Goal: Check status: Check status

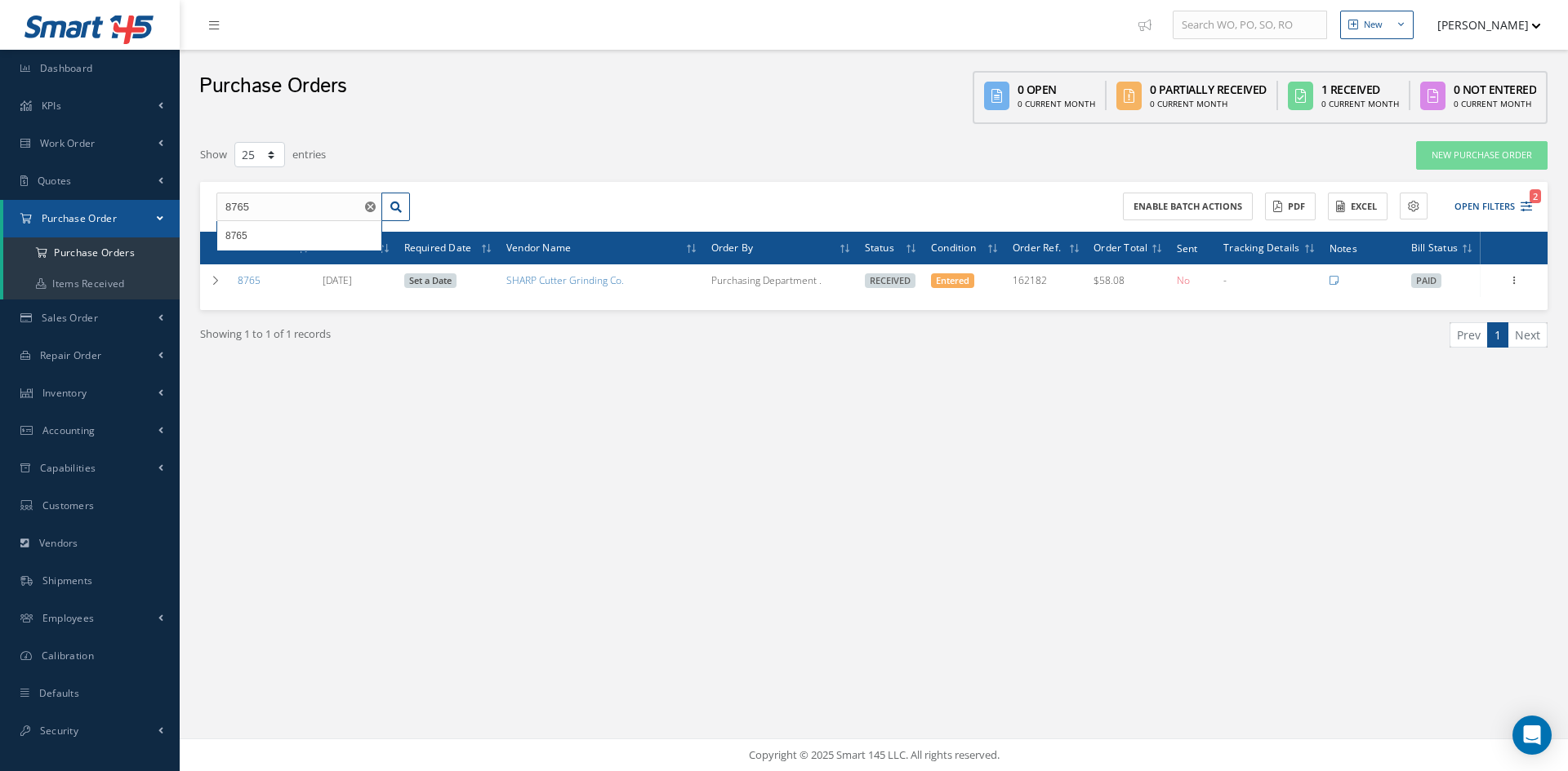
select select "25"
click at [700, 538] on div "New New Work Order New Purchase Order New Customer Quote New Sales Order New Re…" at bounding box center [873, 386] width 1388 height 771
click at [300, 209] on input "8765" at bounding box center [299, 207] width 166 height 29
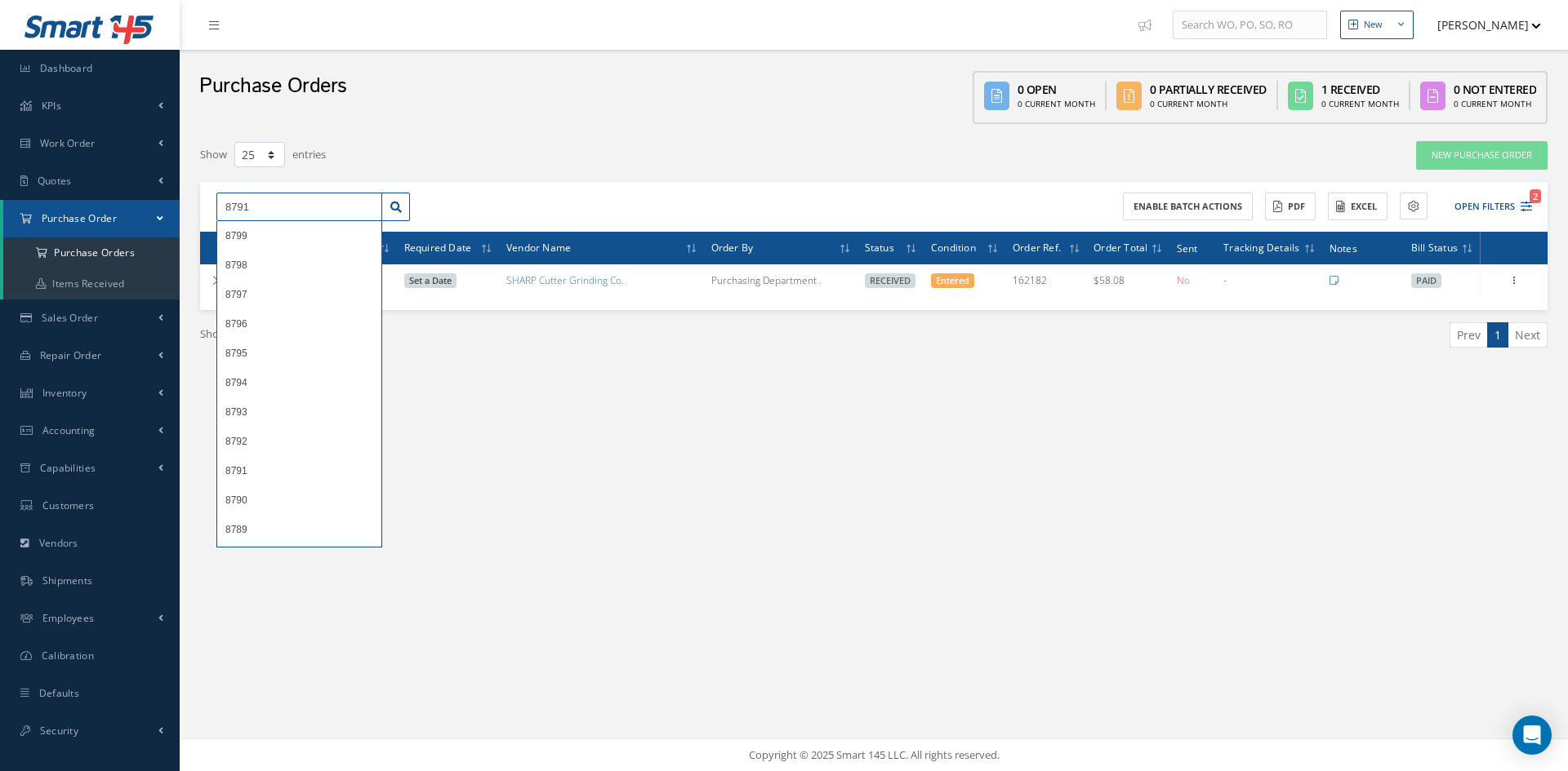
type input "8791"
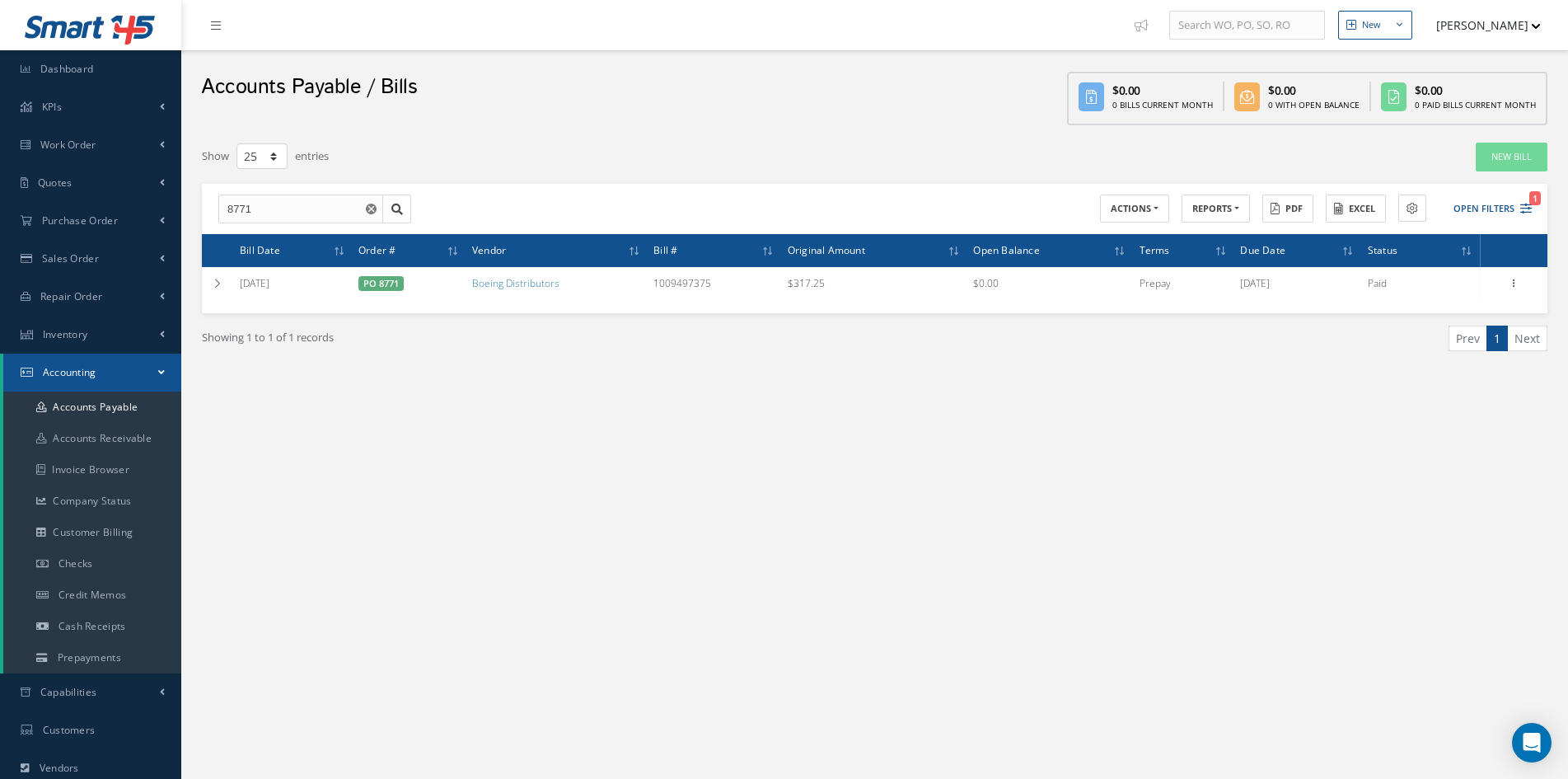
select select "25"
click at [294, 220] on input "8771" at bounding box center [301, 210] width 165 height 30
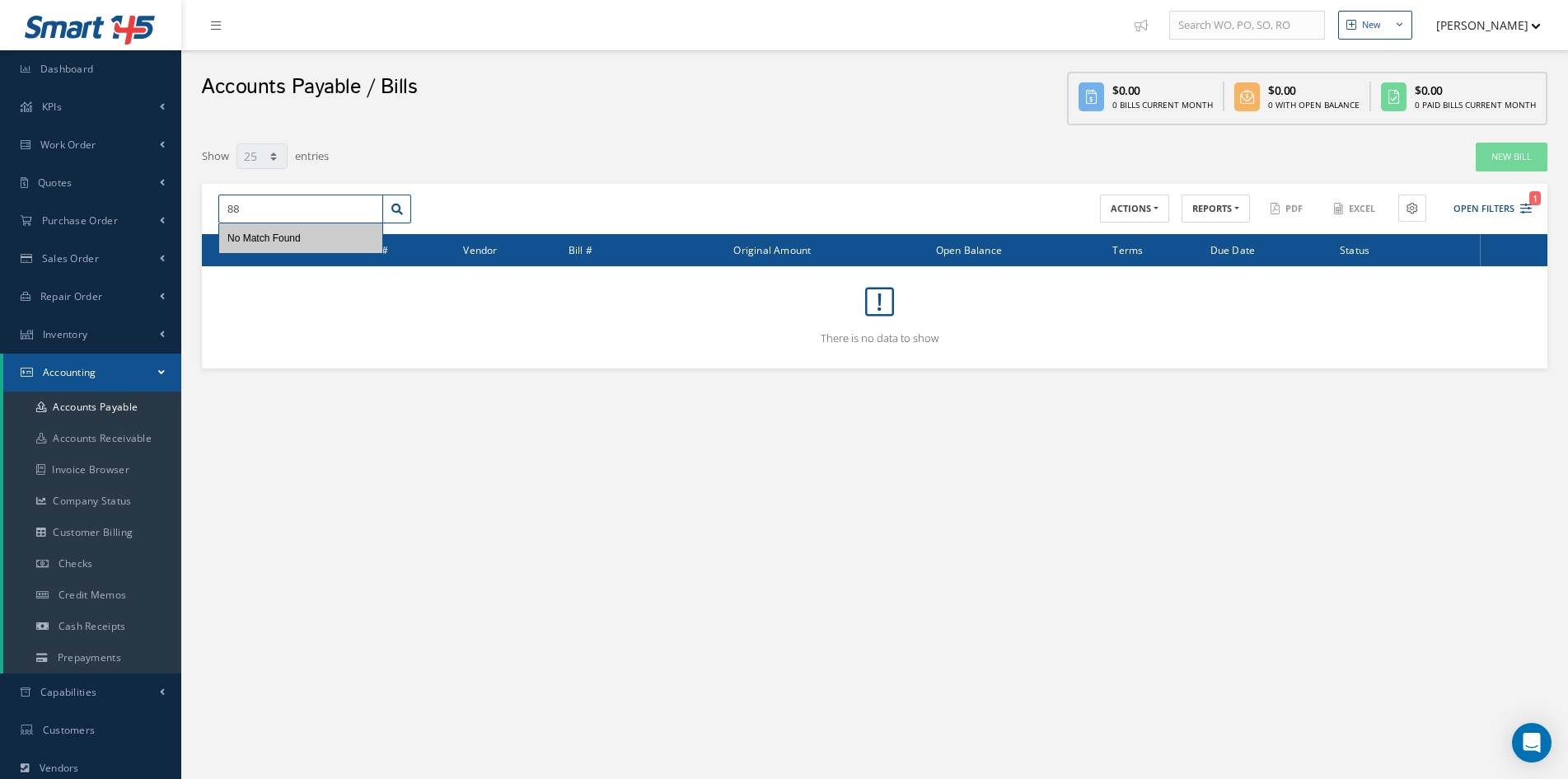
type input "8"
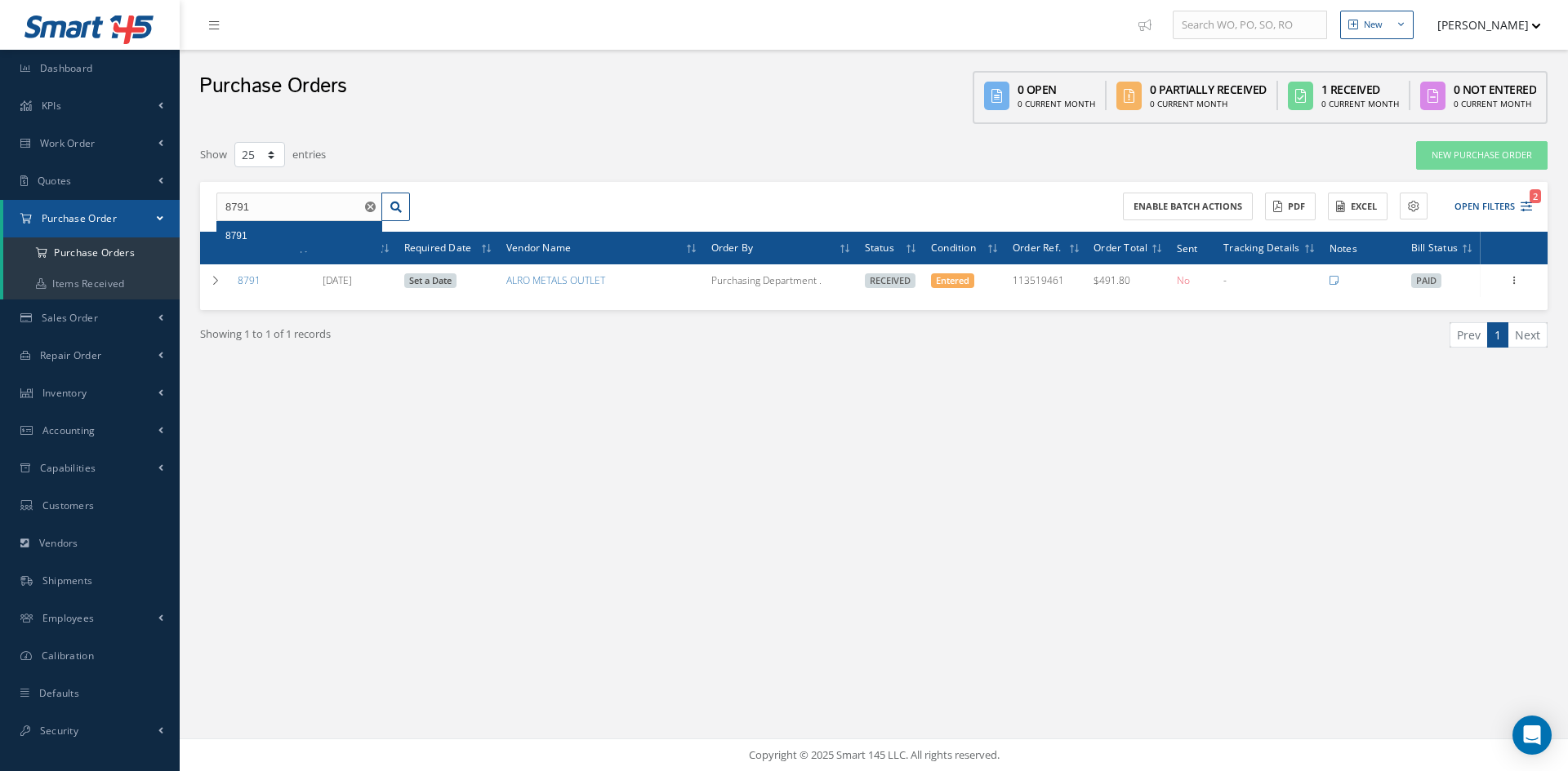
select select "25"
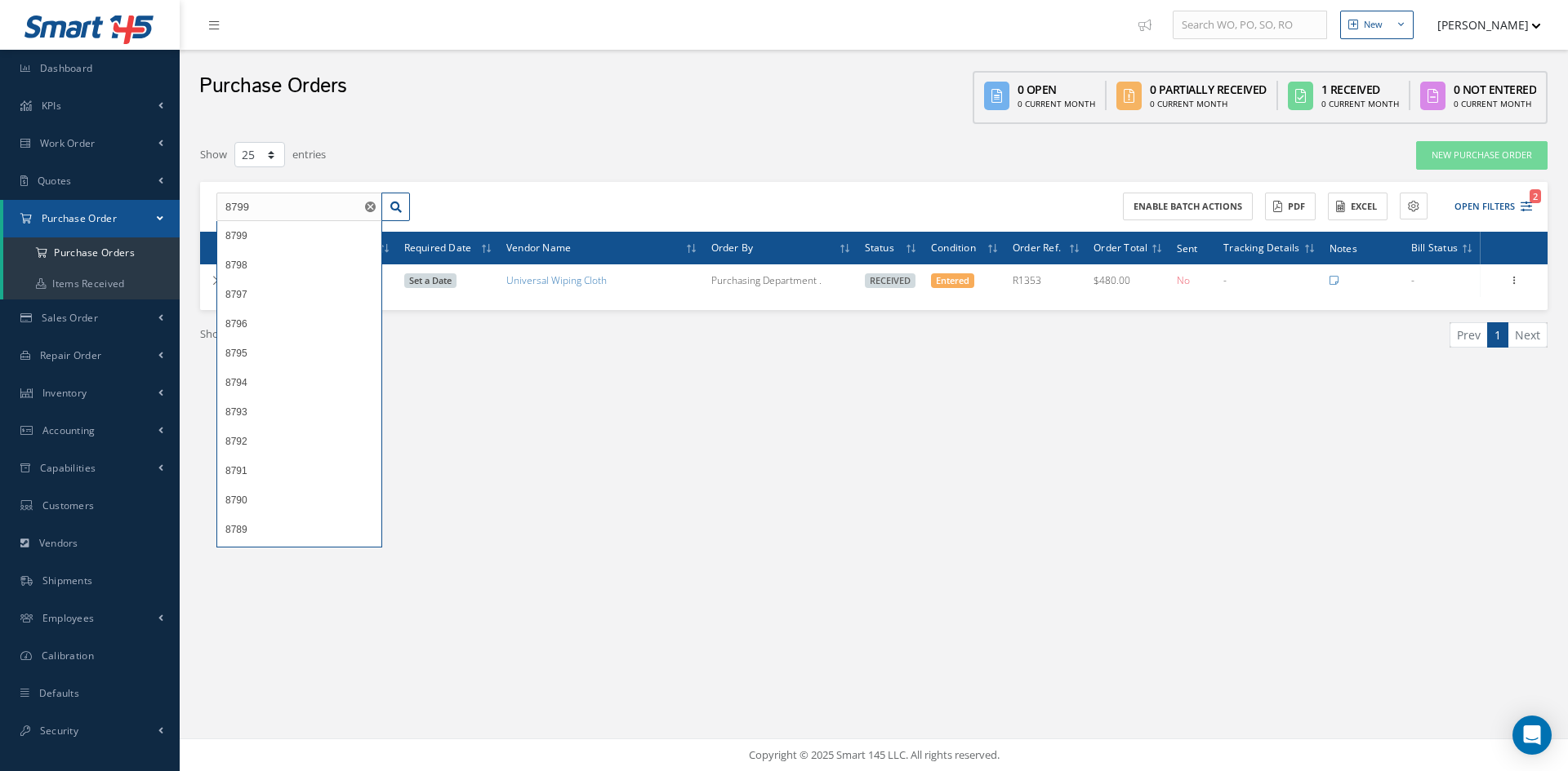
type input "8799"
